Goal: Check status: Check status

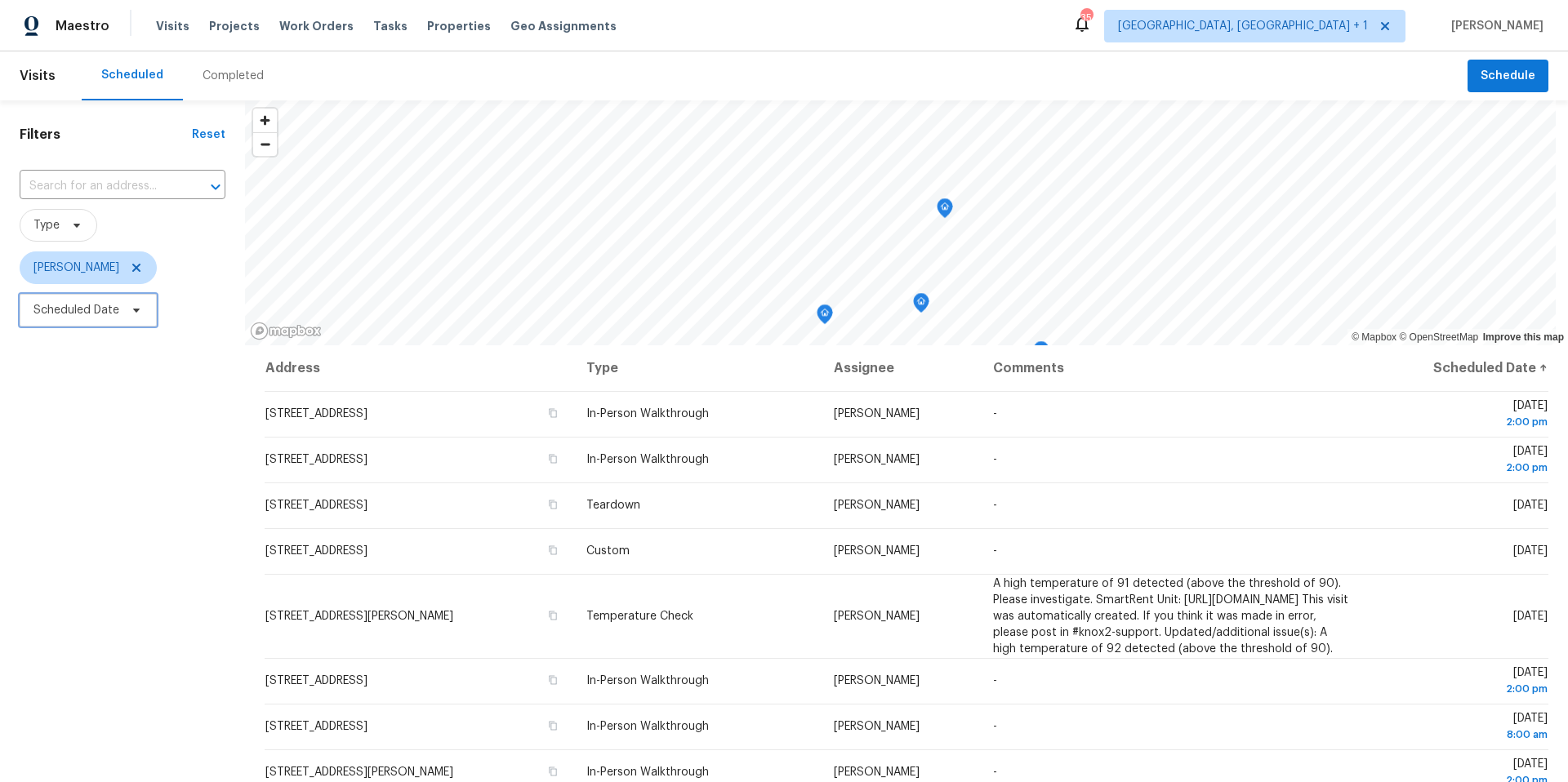
click at [113, 302] on span "Scheduled Date" at bounding box center [77, 311] width 86 height 16
click at [124, 365] on input "text" at bounding box center [110, 365] width 161 height 33
select select "8"
select select "2025"
select select "9"
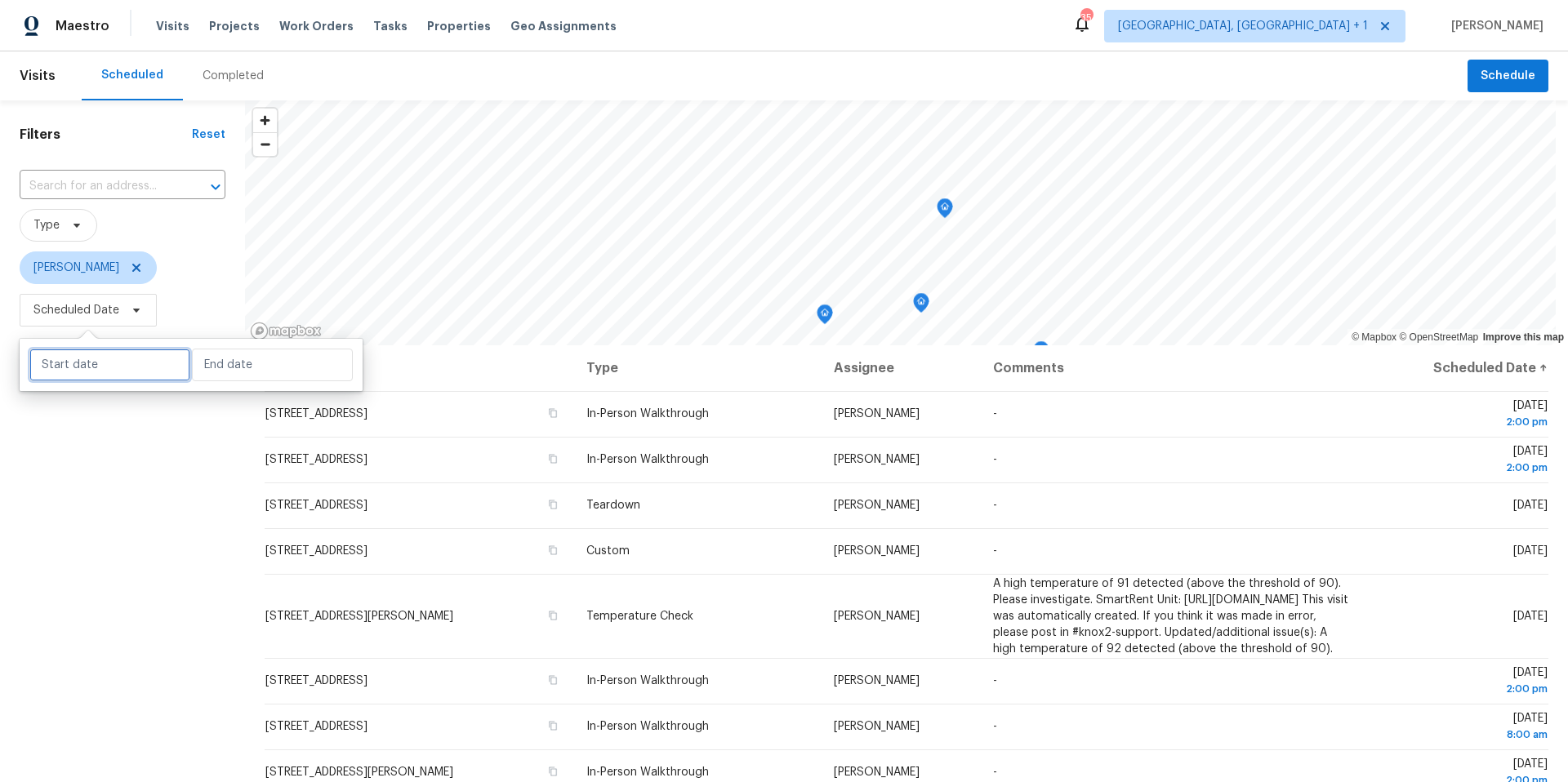
select select "2025"
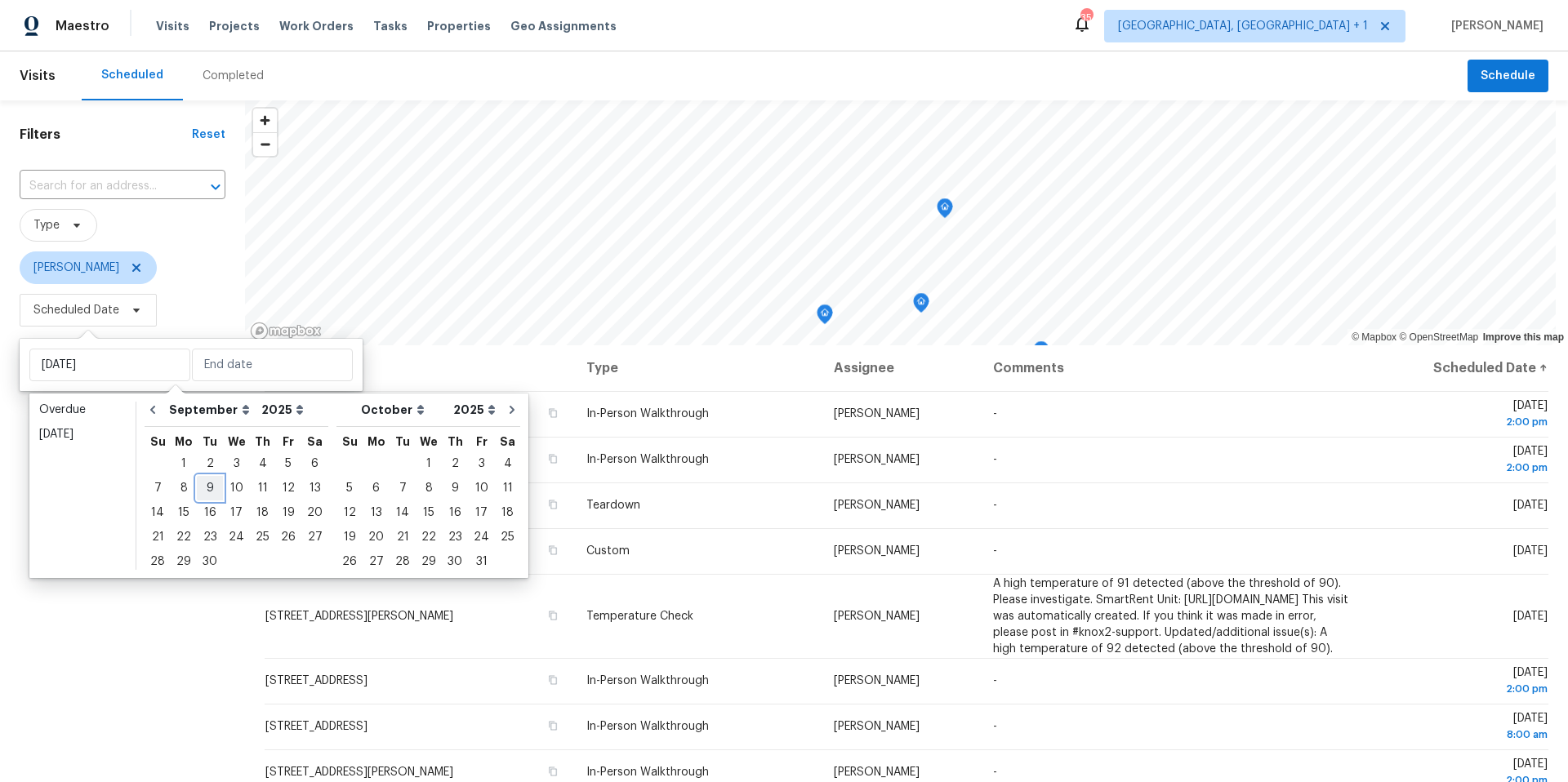
click at [204, 488] on div "9" at bounding box center [210, 489] width 26 height 23
type input "[DATE]"
click at [204, 488] on div "9" at bounding box center [210, 489] width 26 height 23
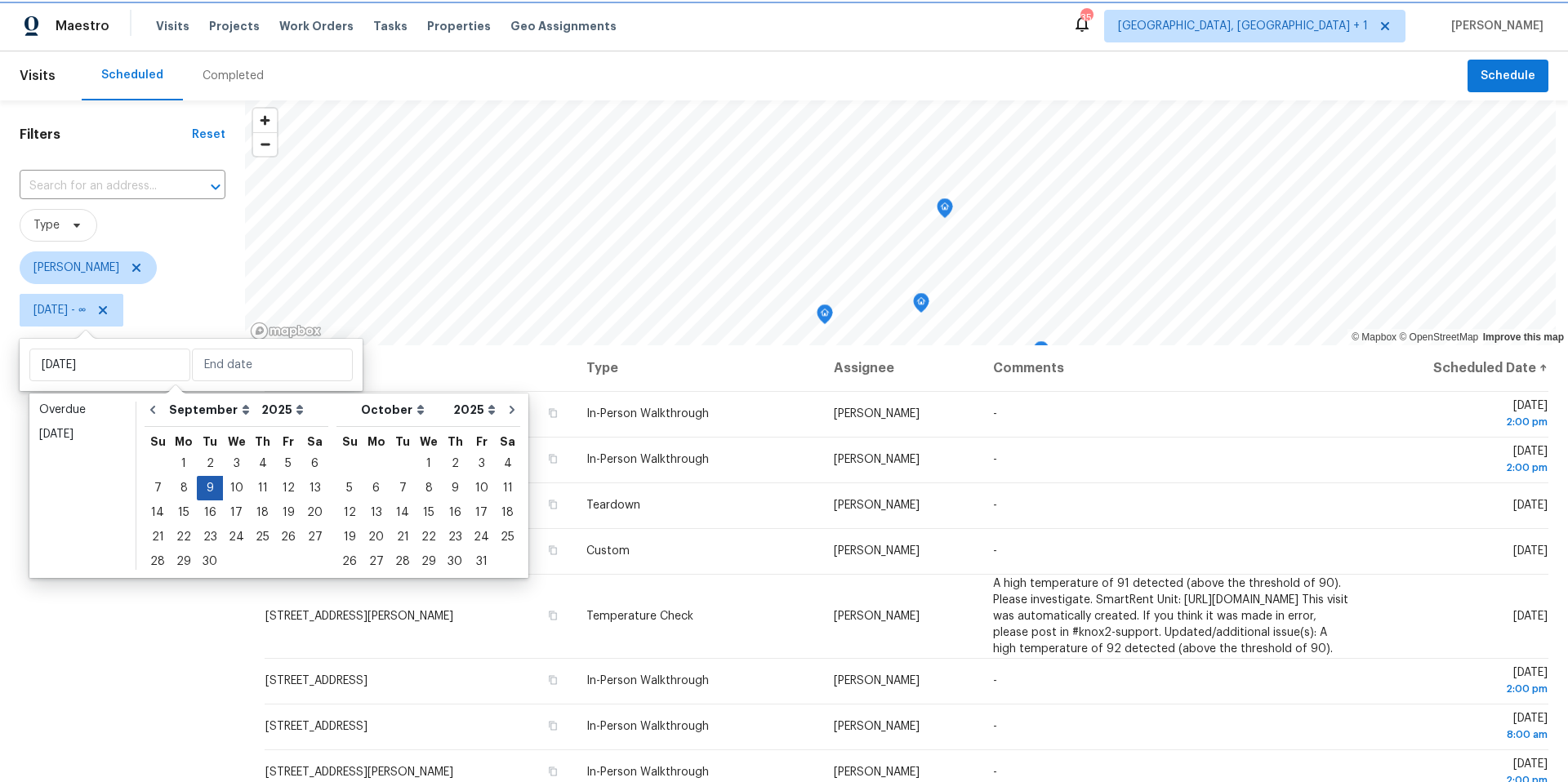
type input "[DATE]"
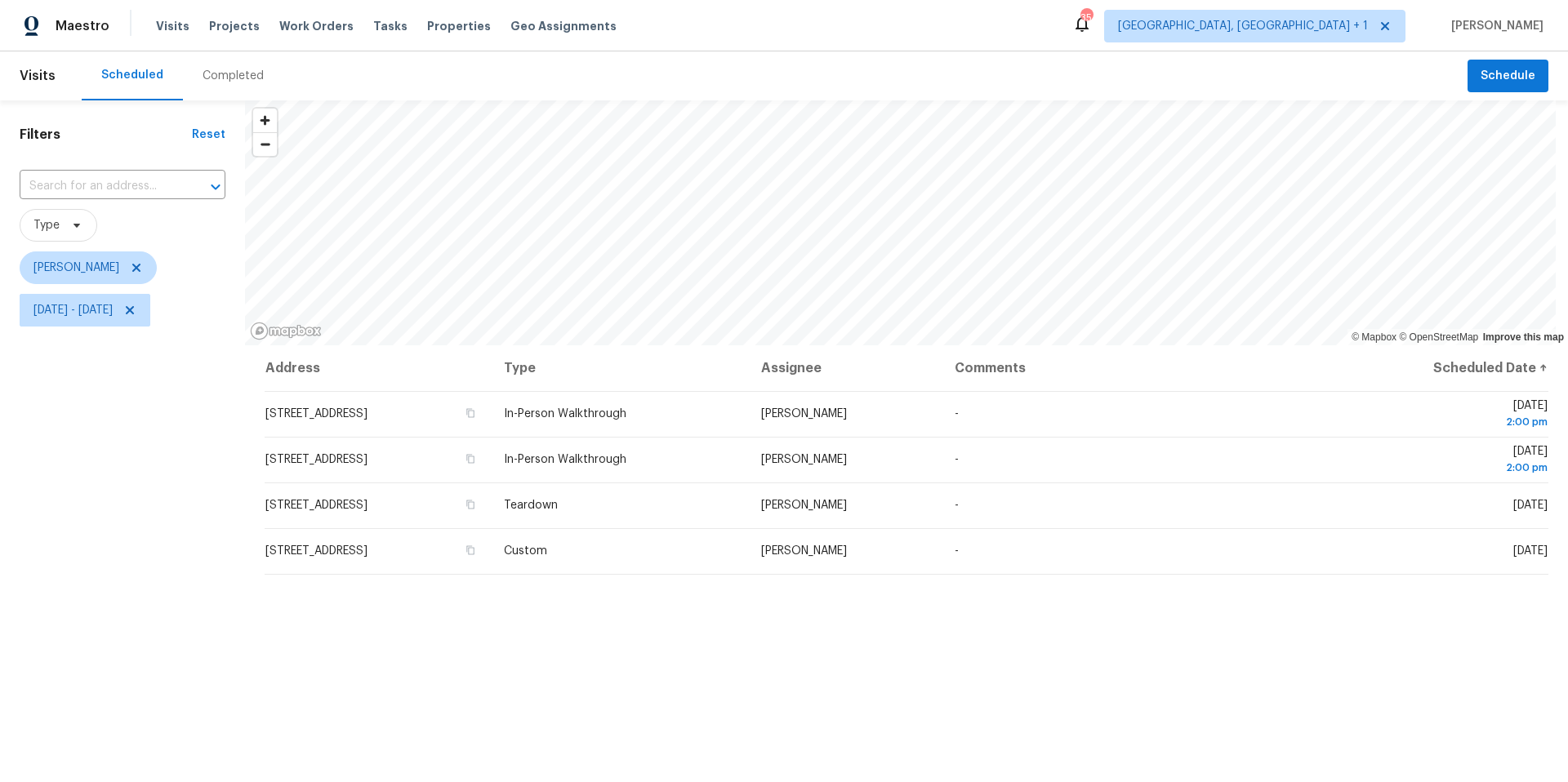
click at [87, 492] on div "Filters Reset ​ Type [PERSON_NAME] [DATE] - [DATE]" at bounding box center [122, 536] width 245 height 870
